Goal: Information Seeking & Learning: Learn about a topic

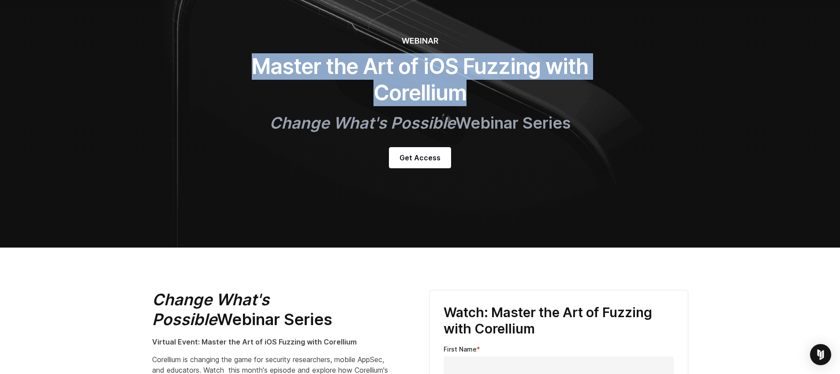
drag, startPoint x: 463, startPoint y: 92, endPoint x: 482, endPoint y: 90, distance: 19.4
click at [463, 91] on h1 "Master the Art of iOS Fuzzing with Corellium" at bounding box center [420, 79] width 353 height 53
drag, startPoint x: 484, startPoint y: 91, endPoint x: 250, endPoint y: 64, distance: 235.3
click at [250, 64] on h1 "Master the Art of iOS Fuzzing with Corellium" at bounding box center [420, 79] width 353 height 53
copy h1 "Master the Art of iOS Fuzzing with Corellium"
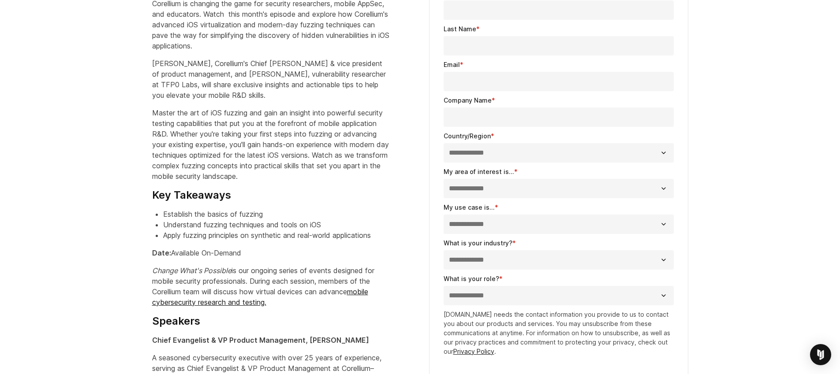
scroll to position [429, 0]
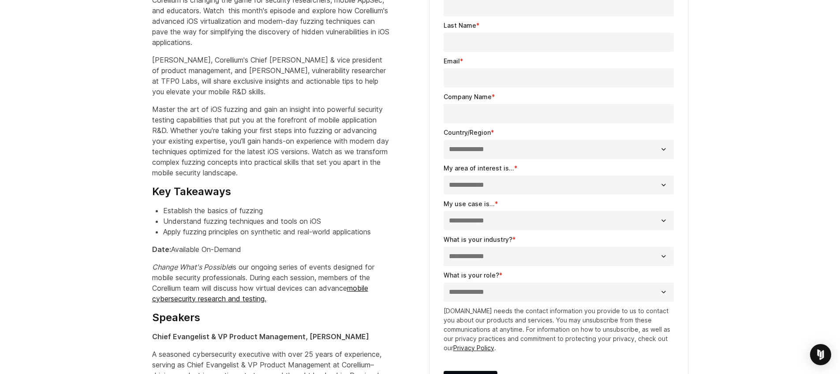
click at [507, 111] on input "Company Name *" at bounding box center [559, 113] width 230 height 19
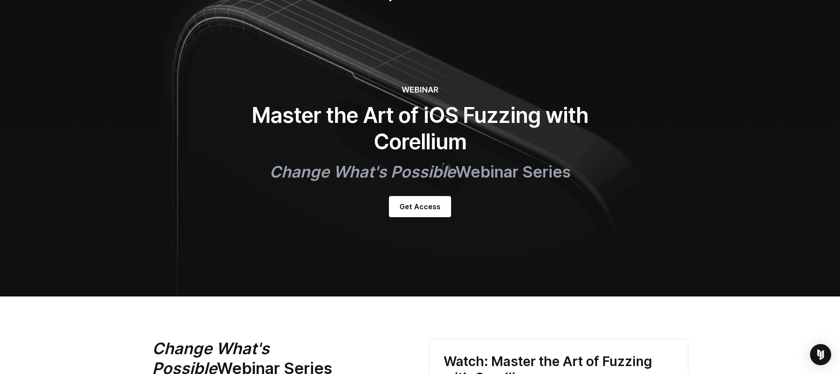
scroll to position [0, 0]
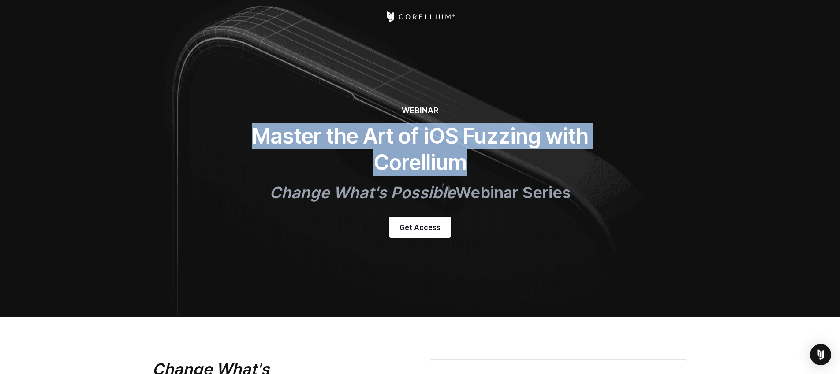
copy h1 "Master the Art of iOS Fuzzing with Corellium"
drag, startPoint x: 468, startPoint y: 164, endPoint x: 254, endPoint y: 139, distance: 215.2
click at [254, 139] on h1 "Master the Art of iOS Fuzzing with Corellium" at bounding box center [420, 149] width 353 height 53
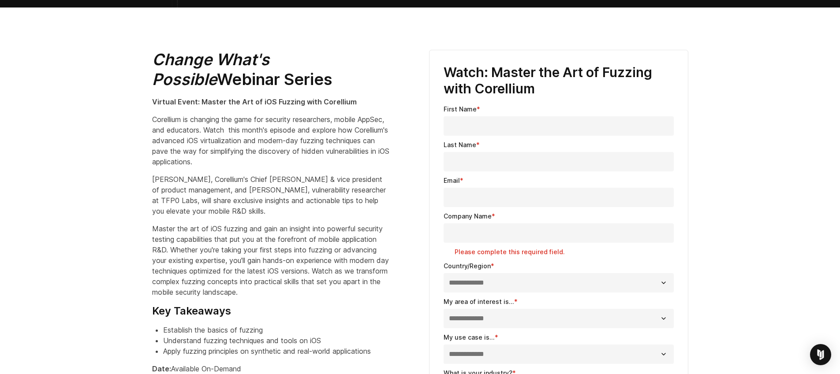
scroll to position [309, 0]
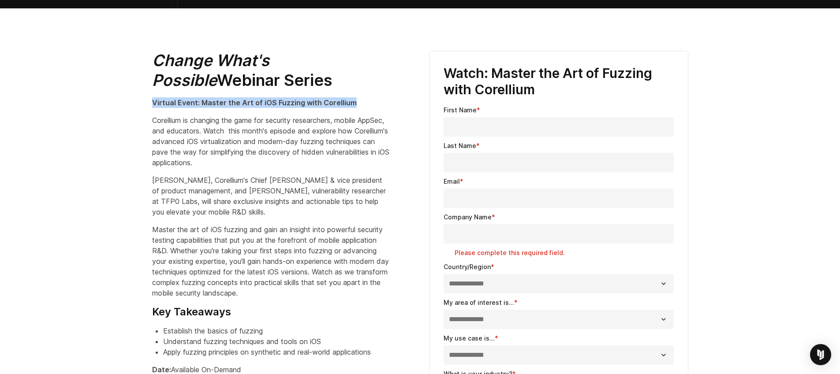
drag, startPoint x: 355, startPoint y: 101, endPoint x: 152, endPoint y: 102, distance: 202.8
click at [152, 102] on p "Virtual Event: Master the Art of iOS Fuzzing with Corellium" at bounding box center [271, 102] width 238 height 11
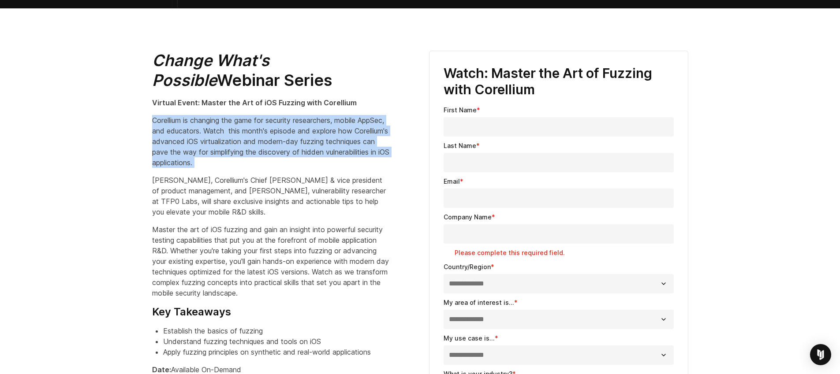
drag, startPoint x: 153, startPoint y: 122, endPoint x: 275, endPoint y: 171, distance: 131.6
click at [275, 171] on div "Change What's Possible Webinar Series Virtual Event: Master the Art of iOS Fuzz…" at bounding box center [281, 375] width 259 height 648
copy div "Corellium is changing the game for security researchers, mobile AppSec, and edu…"
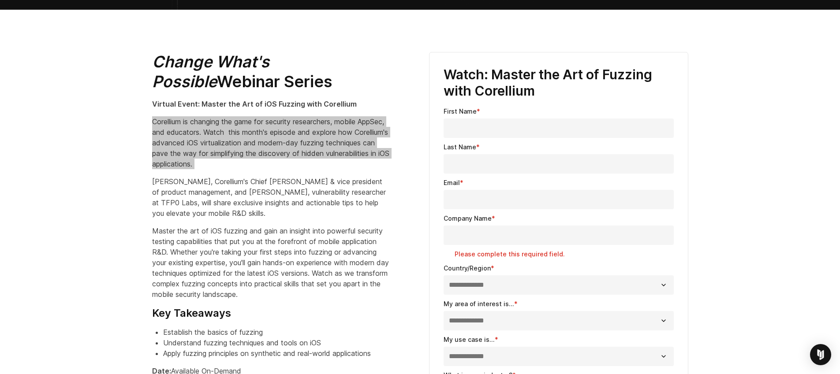
scroll to position [307, 0]
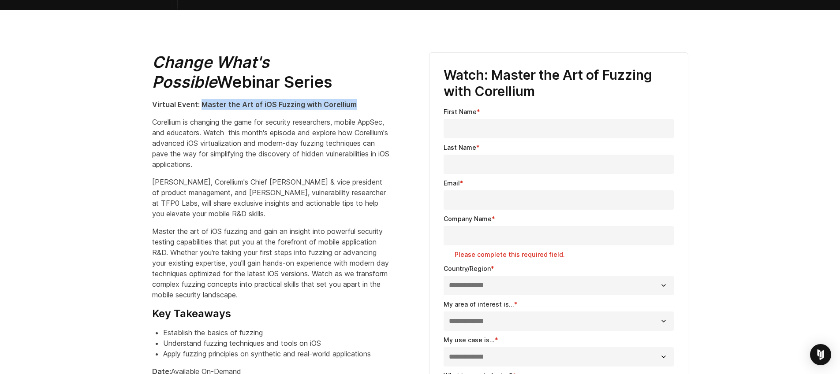
drag, startPoint x: 357, startPoint y: 104, endPoint x: 199, endPoint y: 103, distance: 157.9
click at [199, 103] on p "Virtual Event: Master the Art of iOS Fuzzing with Corellium" at bounding box center [271, 104] width 238 height 11
copy strong "Master the Art of iOS Fuzzing with Corellium"
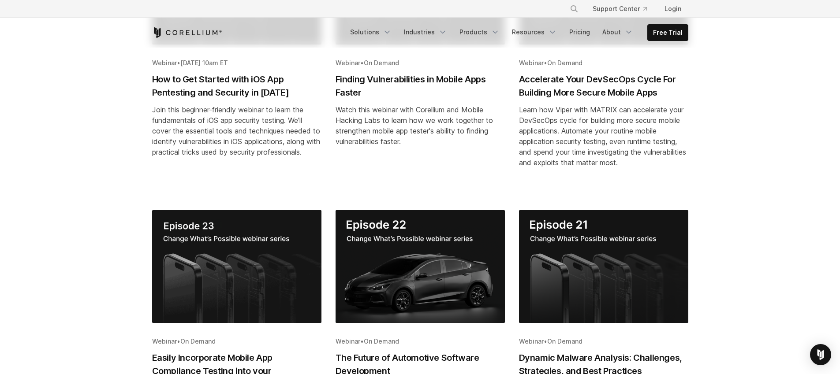
scroll to position [579, 0]
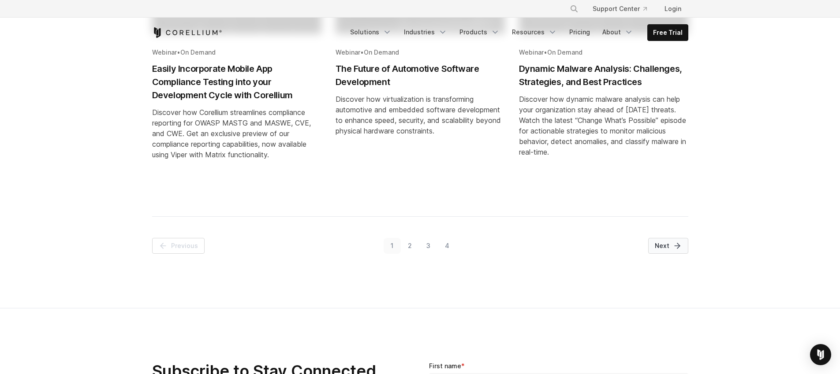
click at [673, 250] on icon "Pagination" at bounding box center [677, 246] width 9 height 9
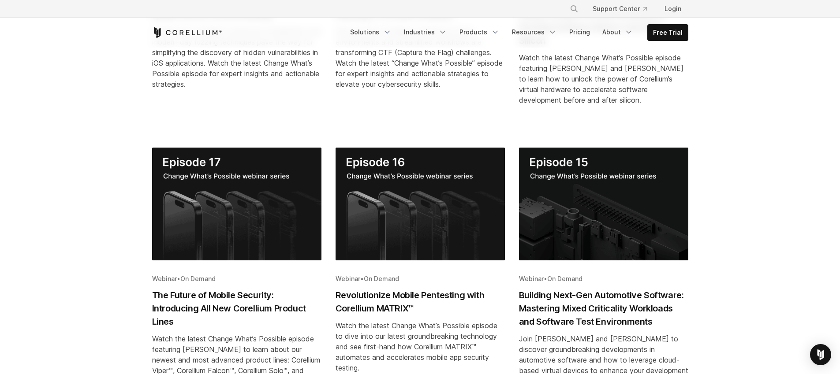
scroll to position [154, 0]
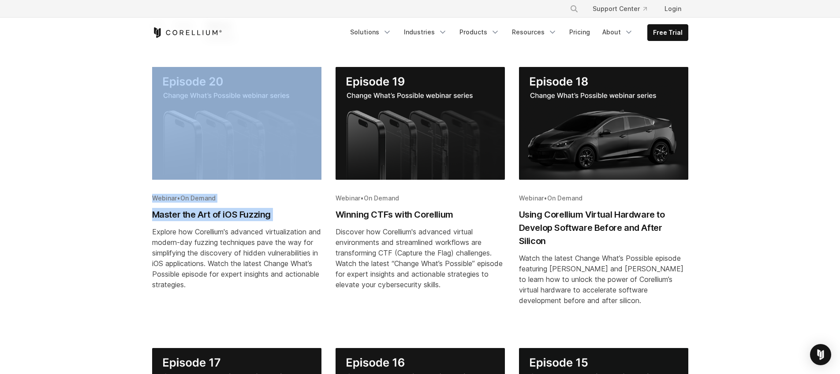
click at [241, 213] on h2 "Master the Art of iOS Fuzzing" at bounding box center [236, 214] width 169 height 13
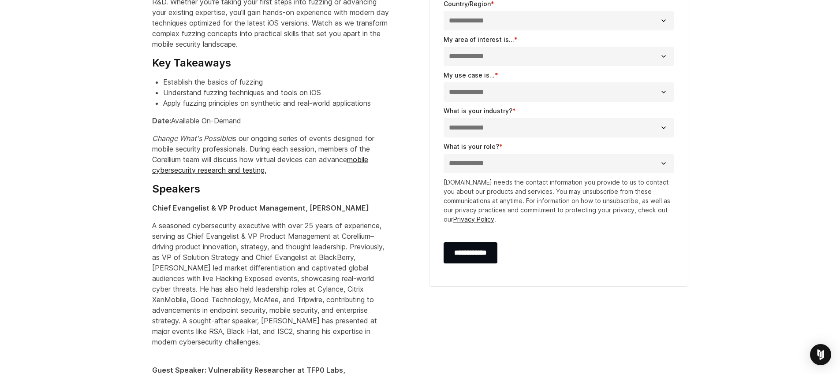
scroll to position [601, 0]
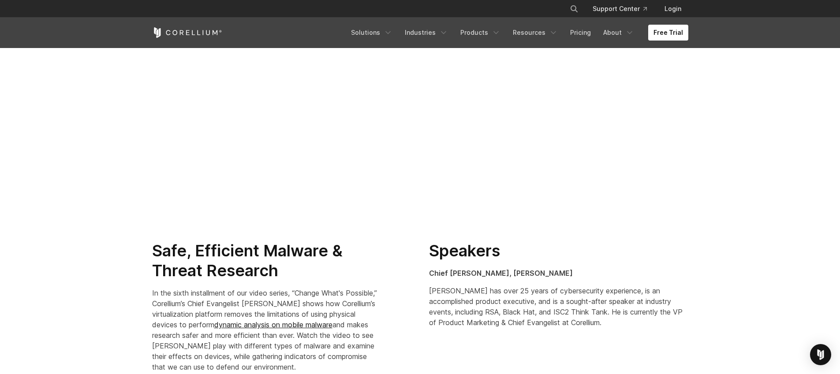
scroll to position [247, 0]
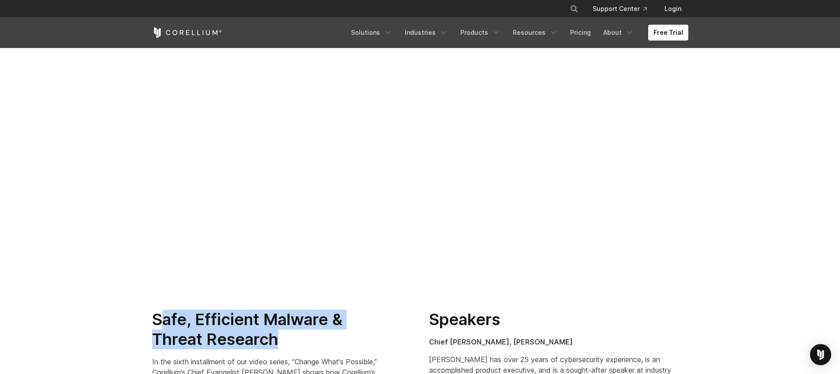
drag, startPoint x: 249, startPoint y: 339, endPoint x: 158, endPoint y: 319, distance: 92.5
click at [158, 319] on h2 "Safe, Efficient Malware & Threat Research" at bounding box center [265, 330] width 226 height 40
copy h2 "afe, Efficient Malware & Threat Research"
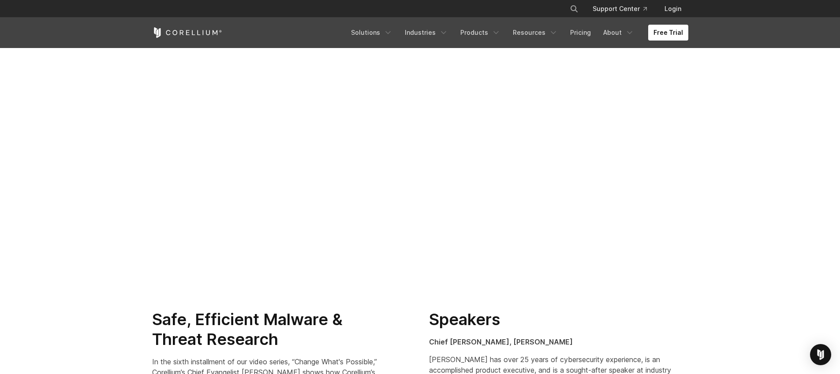
click at [303, 333] on h2 "Safe, Efficient Malware & Threat Research" at bounding box center [265, 330] width 226 height 40
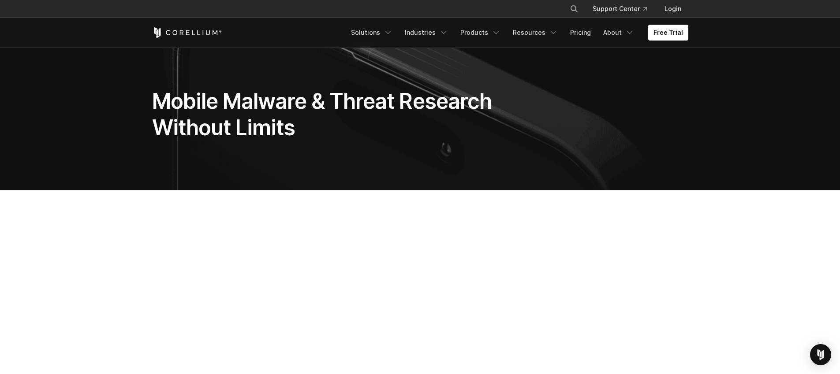
scroll to position [0, 0]
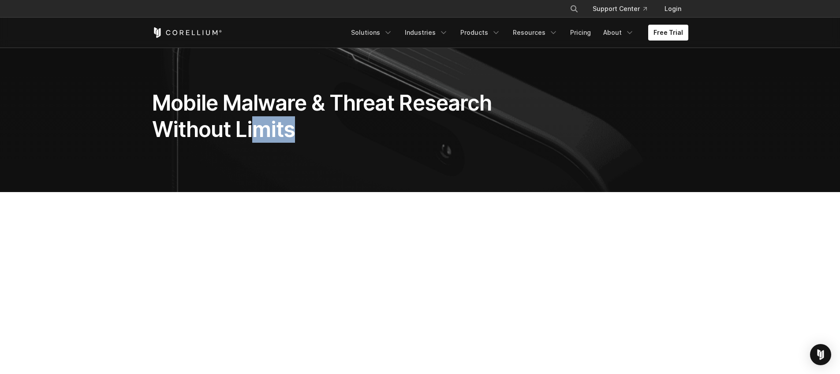
drag, startPoint x: 301, startPoint y: 122, endPoint x: 260, endPoint y: 124, distance: 41.0
click at [260, 124] on h1 "Mobile Malware & Threat Research Without Limits" at bounding box center [327, 116] width 351 height 53
click at [283, 125] on h1 "Mobile Malware & Threat Research Without Limits" at bounding box center [327, 116] width 351 height 53
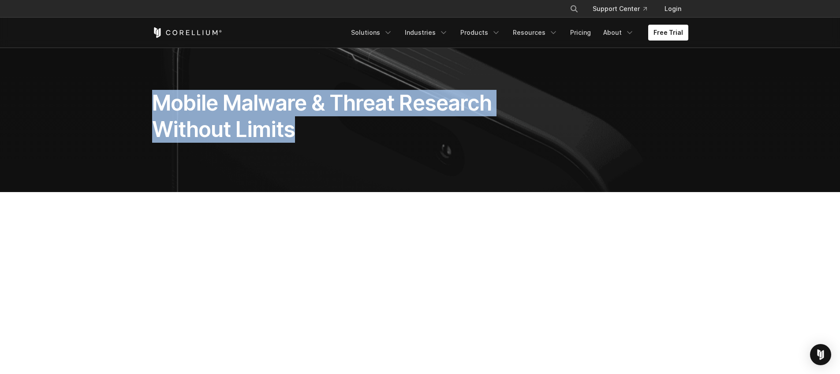
drag, startPoint x: 307, startPoint y: 127, endPoint x: 156, endPoint y: 107, distance: 152.2
click at [156, 107] on h1 "Mobile Malware & Threat Research Without Limits" at bounding box center [327, 116] width 351 height 53
copy h1 "Mobile Malware & Threat Research Without Limits"
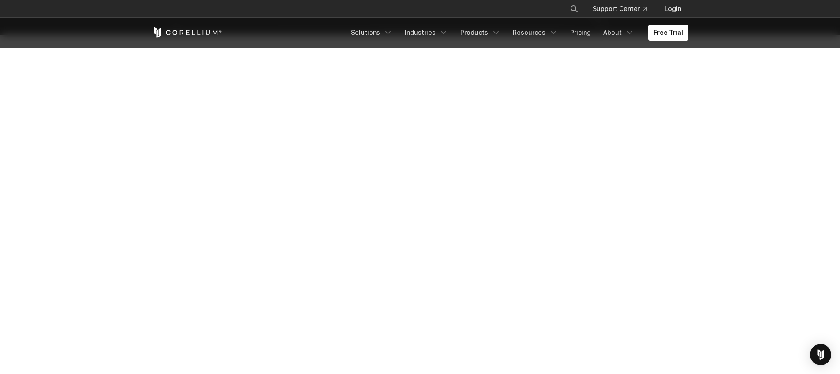
scroll to position [159, 0]
